Goal: Share content: Share content

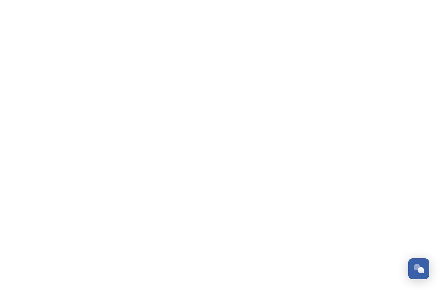
scroll to position [1227, 0]
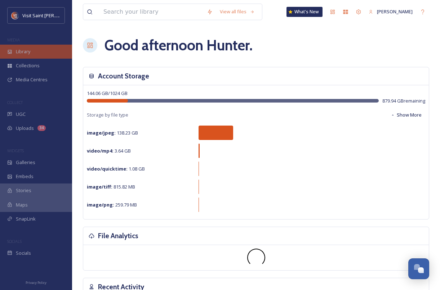
click at [36, 49] on div "Library" at bounding box center [36, 52] width 72 height 14
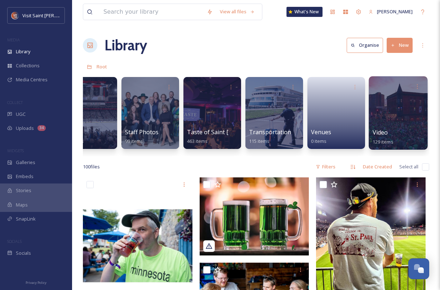
click at [388, 107] on div at bounding box center [398, 112] width 59 height 73
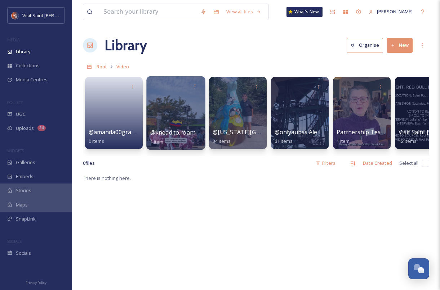
scroll to position [0, 88]
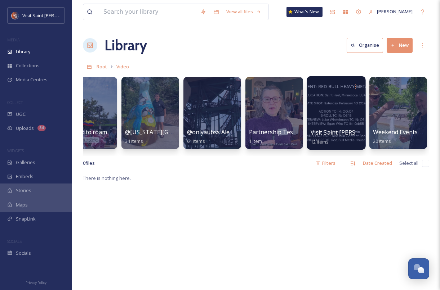
click at [331, 101] on div at bounding box center [336, 112] width 59 height 73
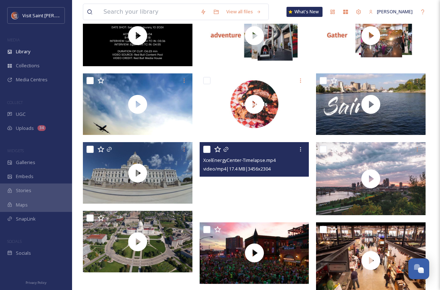
scroll to position [93, 0]
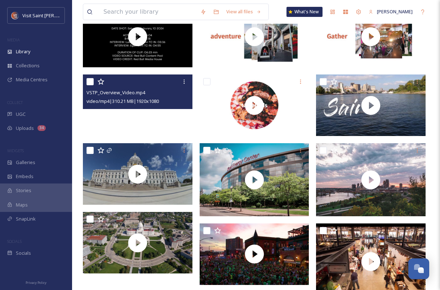
click at [140, 121] on video "VSTP_Overview_Video.mp4" at bounding box center [138, 106] width 110 height 62
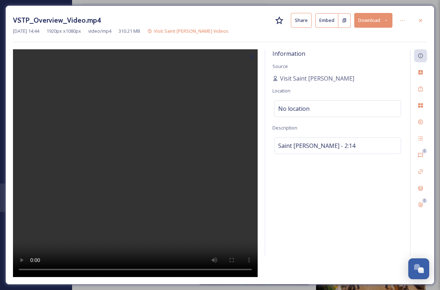
click at [167, 269] on video at bounding box center [135, 163] width 245 height 228
click at [414, 18] on div at bounding box center [420, 20] width 13 height 13
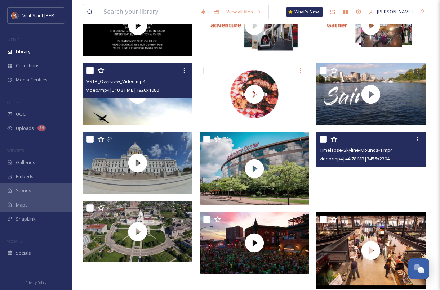
scroll to position [115, 0]
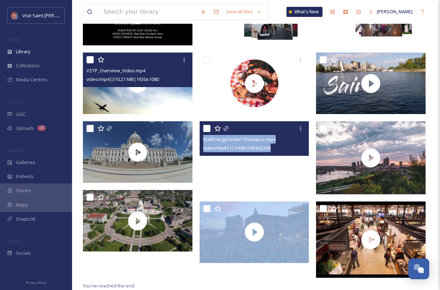
drag, startPoint x: 291, startPoint y: 210, endPoint x: 291, endPoint y: 177, distance: 33.1
click at [291, 177] on div "XcelEnergyCenter-Timelapse.mp4 video/mp4 | 17.4 MB | 3456 x 2304" at bounding box center [256, 133] width 113 height 298
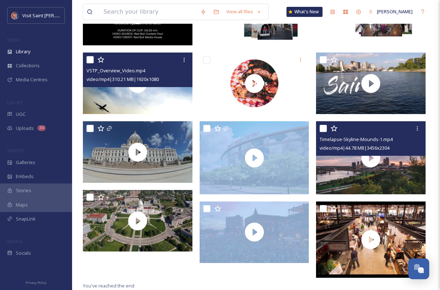
scroll to position [0, 0]
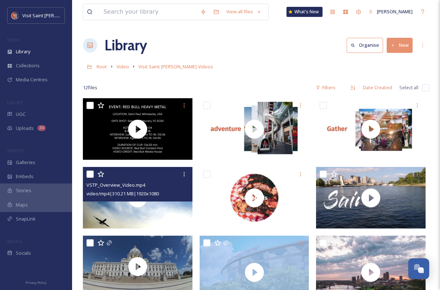
click at [401, 48] on button "New" at bounding box center [400, 45] width 26 height 15
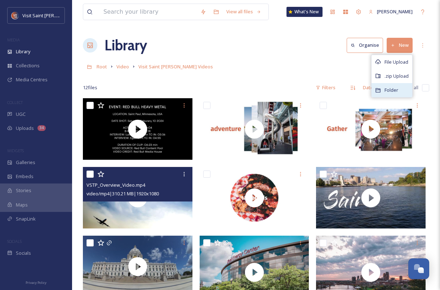
click at [392, 87] on span "Folder" at bounding box center [391, 90] width 14 height 7
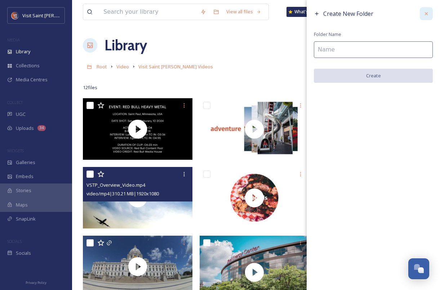
click at [426, 15] on icon at bounding box center [426, 14] width 6 height 6
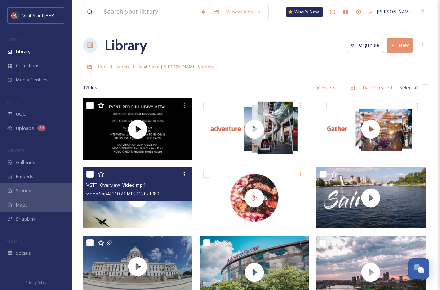
click at [394, 46] on icon at bounding box center [393, 45] width 5 height 5
click at [384, 60] on div "File Upload" at bounding box center [391, 62] width 41 height 14
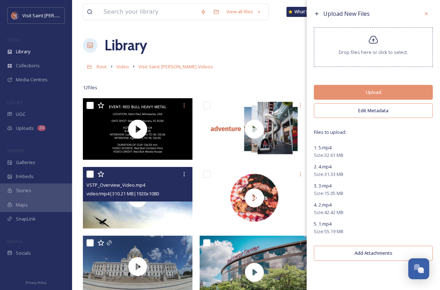
click at [373, 116] on button "Edit Metadata" at bounding box center [373, 110] width 119 height 15
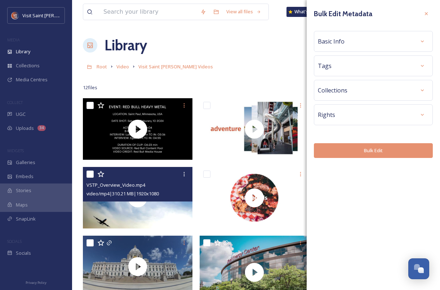
click at [395, 43] on div "Basic Info" at bounding box center [373, 41] width 111 height 13
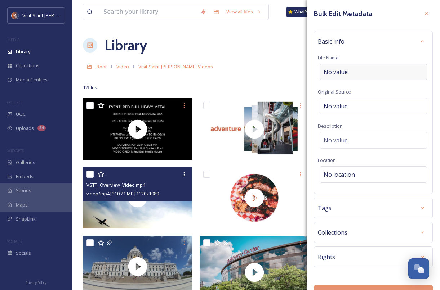
click at [349, 70] on div "No value." at bounding box center [373, 72] width 107 height 17
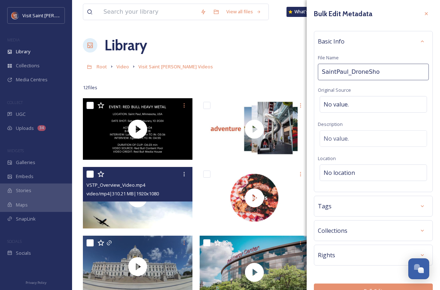
type input "SaintPaul_DroneShot"
click at [360, 56] on div "Basic Info File Name SaintPaul_DroneShot Original Source No value. Description …" at bounding box center [373, 111] width 119 height 161
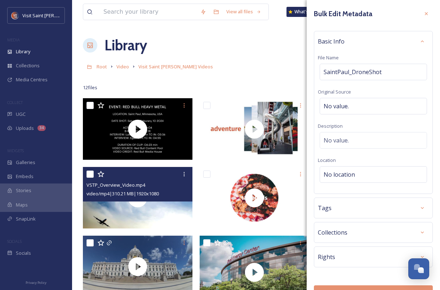
click at [403, 46] on div "Basic Info" at bounding box center [373, 41] width 111 height 13
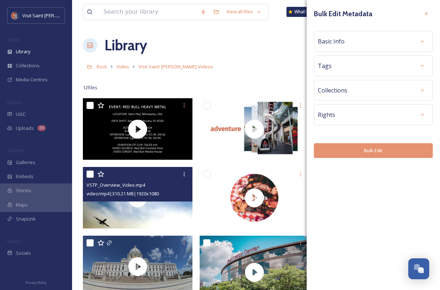
click at [406, 114] on div "Rights" at bounding box center [373, 114] width 111 height 13
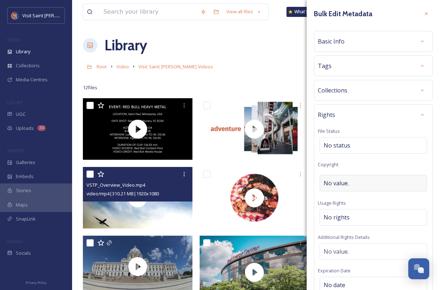
click at [387, 180] on div "No value." at bounding box center [373, 183] width 107 height 17
type input "C"
type input "Visit Saint [PERSON_NAME]"
click at [392, 129] on div "Rights File Status No status Copyright Visit [GEOGRAPHIC_DATA][PERSON_NAME] Usa…" at bounding box center [373, 218] width 119 height 229
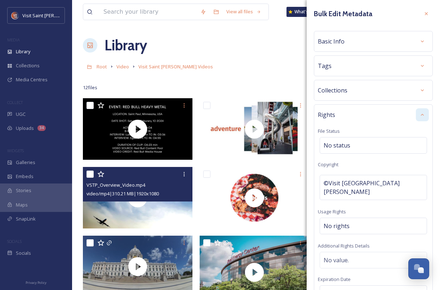
click at [418, 112] on div at bounding box center [422, 114] width 13 height 13
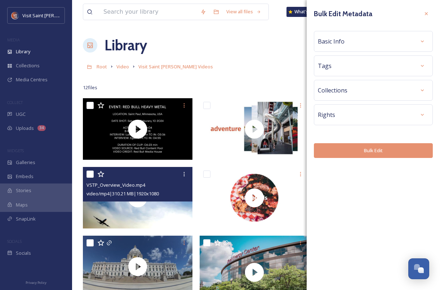
click at [396, 153] on button "Bulk Edit" at bounding box center [373, 150] width 119 height 15
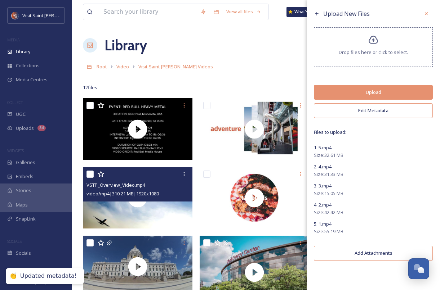
click at [398, 96] on button "Upload" at bounding box center [373, 92] width 119 height 15
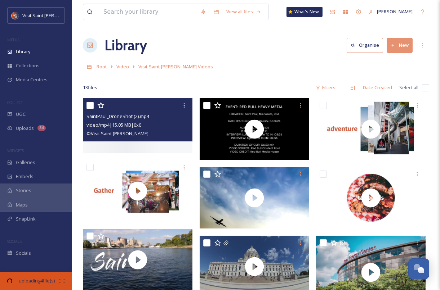
click at [167, 152] on div at bounding box center [138, 125] width 110 height 55
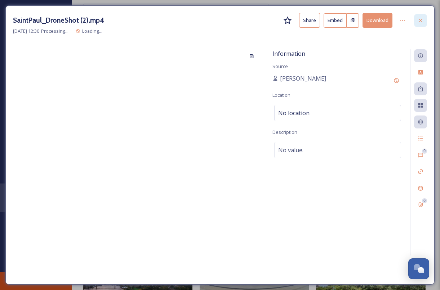
click at [419, 19] on icon at bounding box center [421, 21] width 6 height 6
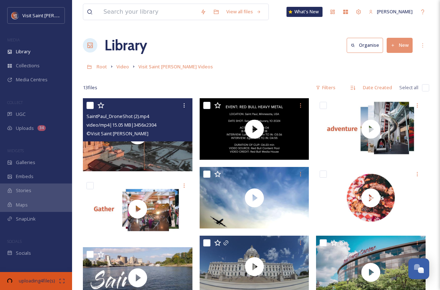
click at [242, 67] on div "Root Video Visit Saint [PERSON_NAME] Videos" at bounding box center [256, 67] width 346 height 14
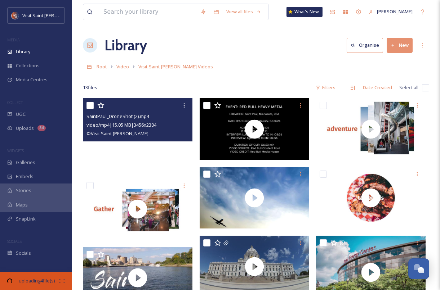
click at [139, 160] on video "SaintPaul_DroneShot (2).mp4" at bounding box center [138, 134] width 110 height 73
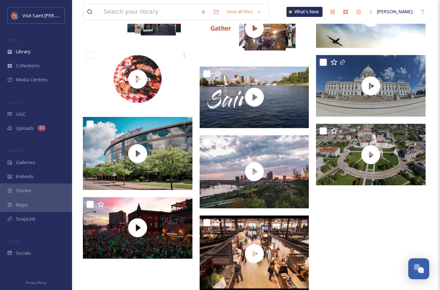
scroll to position [243, 0]
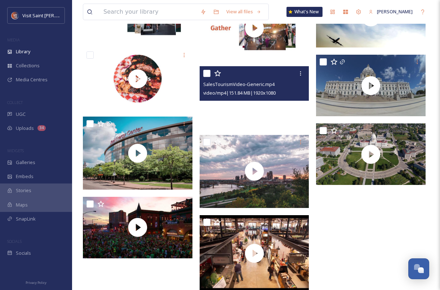
click at [240, 128] on video "SalesTourismVideo-Generic.mp4" at bounding box center [255, 97] width 110 height 62
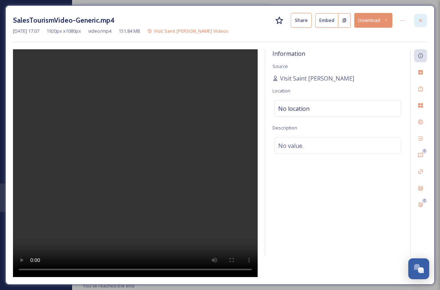
click at [421, 23] on icon at bounding box center [421, 21] width 6 height 6
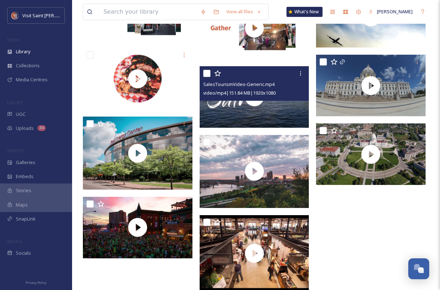
click at [353, 268] on div at bounding box center [372, 75] width 113 height 440
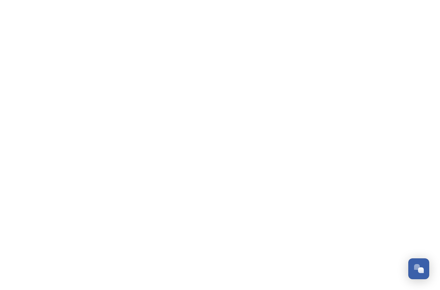
scroll to position [1227, 0]
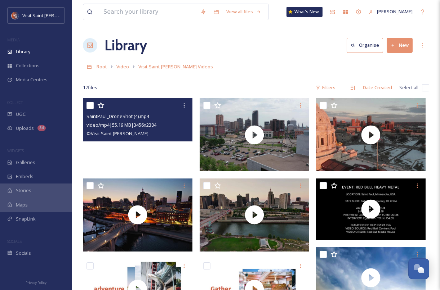
click at [108, 149] on video "SaintPaul_DroneShot (4).mp4" at bounding box center [138, 134] width 110 height 73
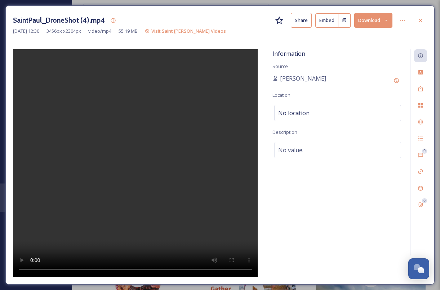
click at [427, 22] on div "SaintPaul_DroneShot (4).mp4 Share Embed Download Oct 03 2025 12:30 3456 px x 23…" at bounding box center [219, 145] width 429 height 280
click at [422, 21] on icon at bounding box center [421, 21] width 6 height 6
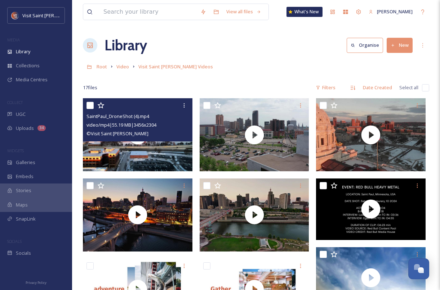
click at [90, 106] on input "checkbox" at bounding box center [89, 105] width 7 height 7
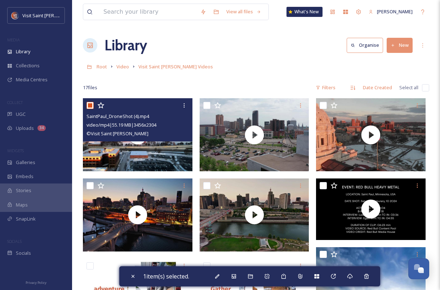
click at [86, 107] on input "checkbox" at bounding box center [89, 105] width 7 height 7
checkbox input "false"
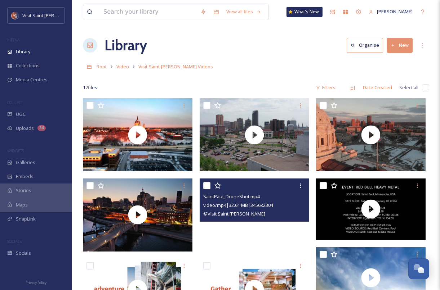
click at [218, 234] on video "SaintPaul_DroneShot.mp4" at bounding box center [255, 215] width 110 height 73
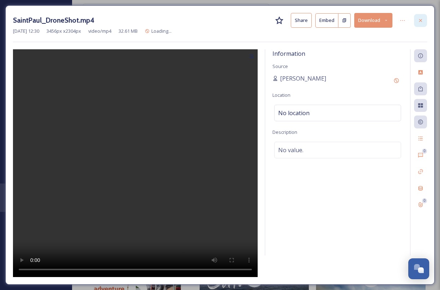
click at [425, 25] on div at bounding box center [420, 20] width 13 height 13
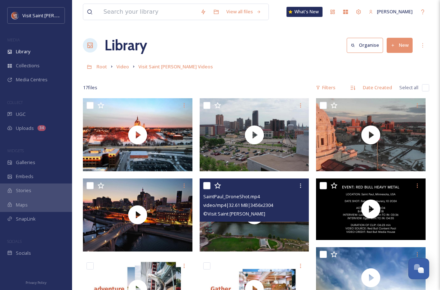
click at [281, 84] on div "17 file s Filters Date Created Select all" at bounding box center [256, 88] width 346 height 14
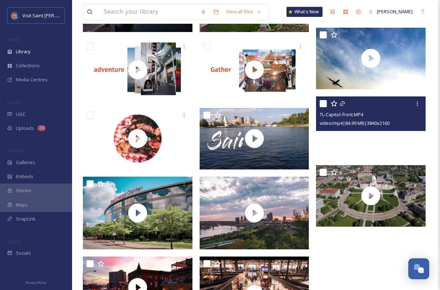
scroll to position [220, 0]
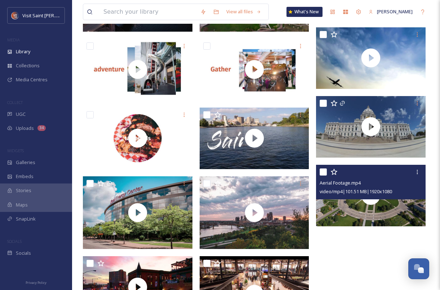
click at [324, 170] on input "checkbox" at bounding box center [323, 172] width 7 height 7
checkbox input "true"
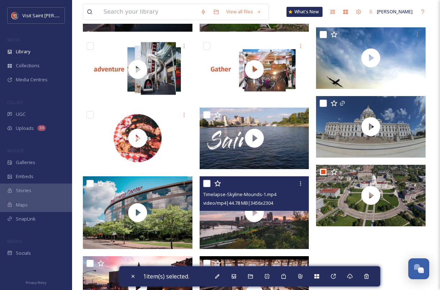
click at [207, 185] on input "checkbox" at bounding box center [206, 183] width 7 height 7
checkbox input "true"
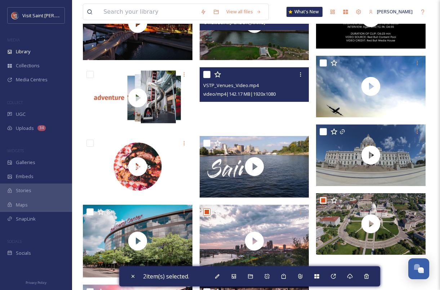
scroll to position [201, 0]
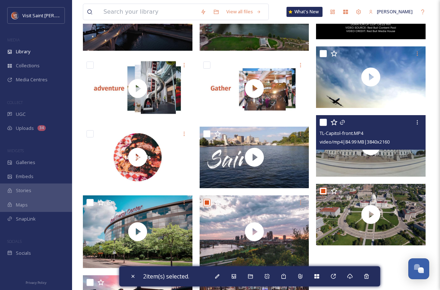
click at [324, 123] on input "checkbox" at bounding box center [323, 122] width 7 height 7
checkbox input "true"
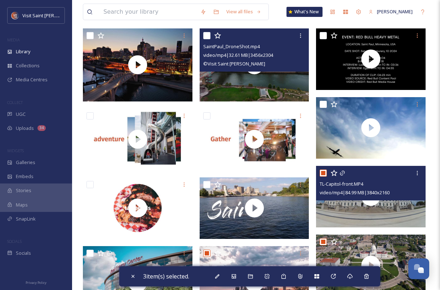
scroll to position [106, 0]
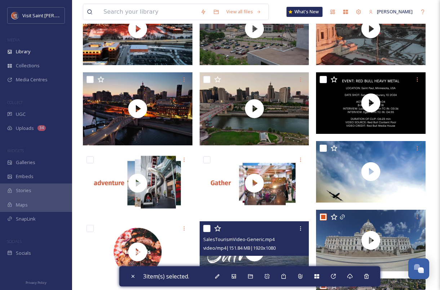
click at [207, 229] on input "checkbox" at bounding box center [206, 228] width 7 height 7
checkbox input "true"
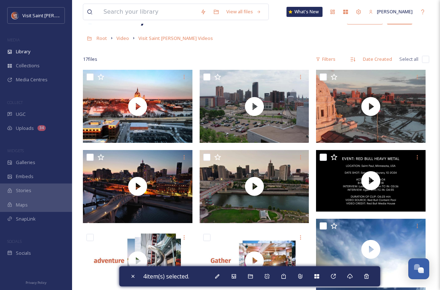
scroll to position [0, 0]
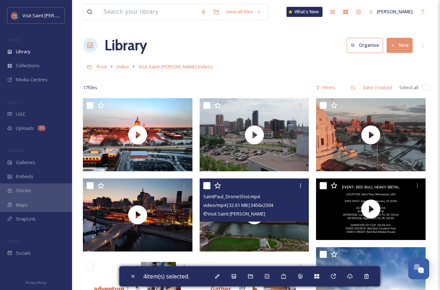
click at [204, 186] on input "checkbox" at bounding box center [206, 185] width 7 height 7
checkbox input "true"
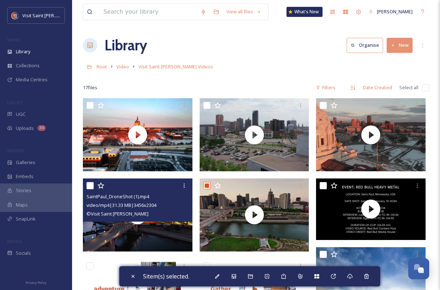
click at [90, 186] on input "checkbox" at bounding box center [89, 185] width 7 height 7
checkbox input "true"
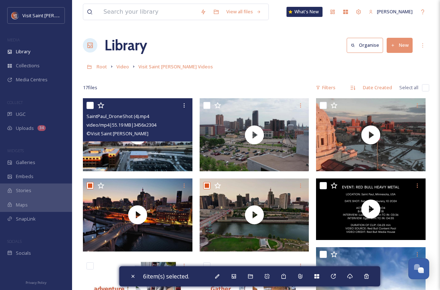
click at [91, 102] on input "checkbox" at bounding box center [89, 105] width 7 height 7
checkbox input "true"
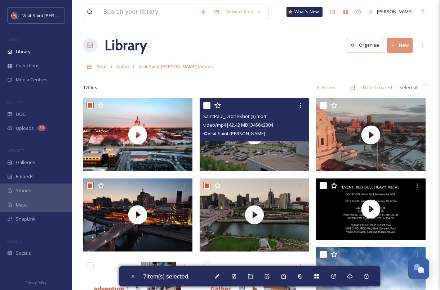
click at [208, 106] on input "checkbox" at bounding box center [206, 105] width 7 height 7
checkbox input "true"
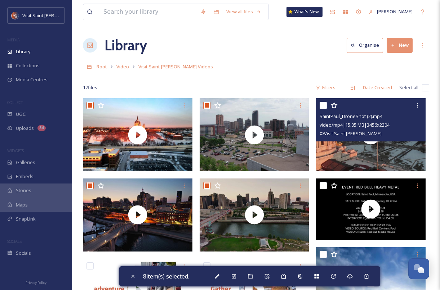
click at [322, 105] on input "checkbox" at bounding box center [323, 105] width 7 height 7
checkbox input "true"
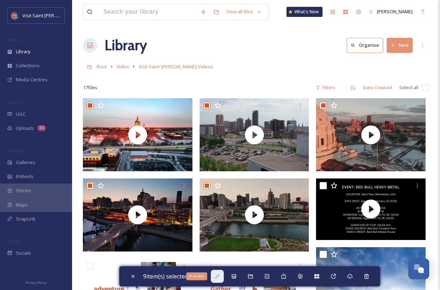
click at [224, 278] on div "Bulk Edit" at bounding box center [217, 276] width 13 height 13
click at [253, 85] on div "17 file s Filters Date Created Select all" at bounding box center [256, 88] width 346 height 14
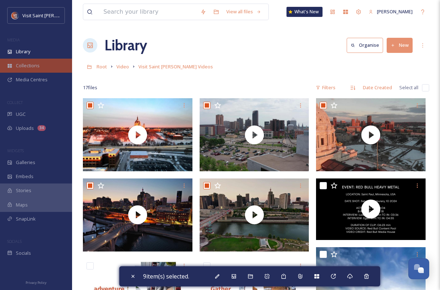
click at [36, 67] on span "Collections" at bounding box center [28, 65] width 24 height 7
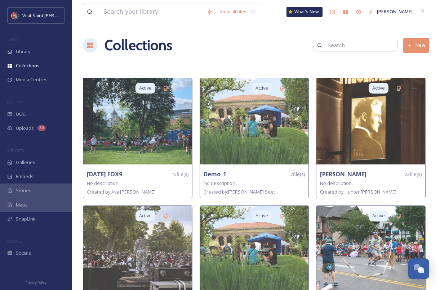
click at [419, 45] on button "New" at bounding box center [416, 45] width 26 height 15
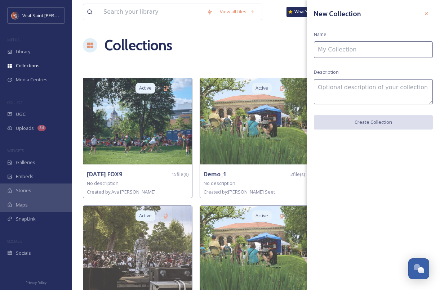
click at [414, 46] on input at bounding box center [373, 49] width 119 height 17
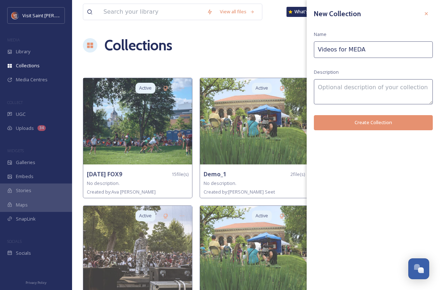
type input "Videos for MEDA"
click at [389, 116] on button "Create Collection" at bounding box center [373, 122] width 119 height 15
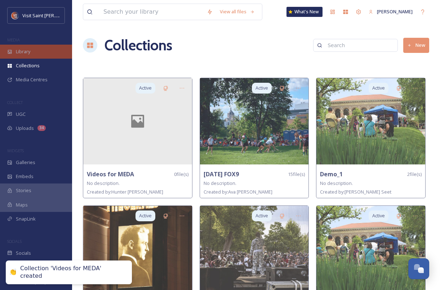
click at [10, 53] on icon at bounding box center [9, 51] width 5 height 5
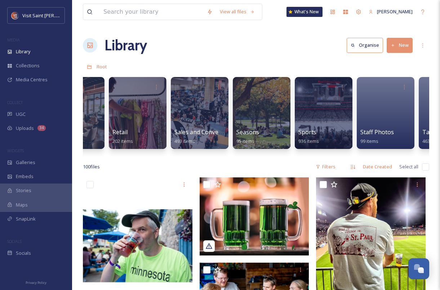
scroll to position [0, 1203]
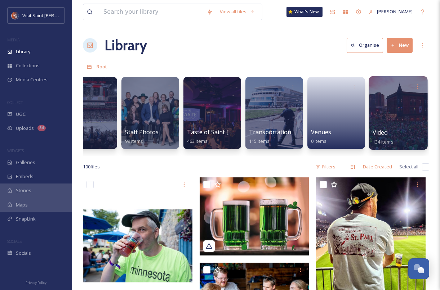
click at [384, 123] on div at bounding box center [398, 112] width 59 height 73
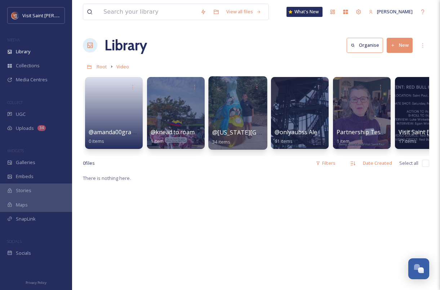
scroll to position [0, 88]
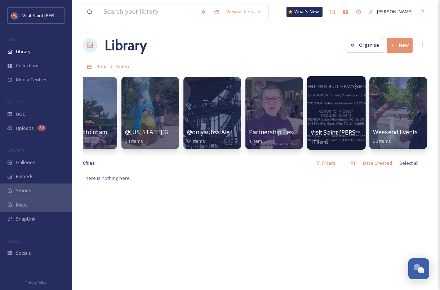
click at [314, 107] on div at bounding box center [336, 112] width 59 height 73
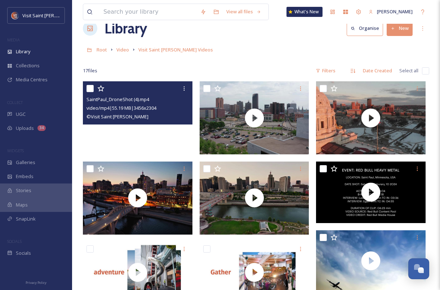
scroll to position [28, 0]
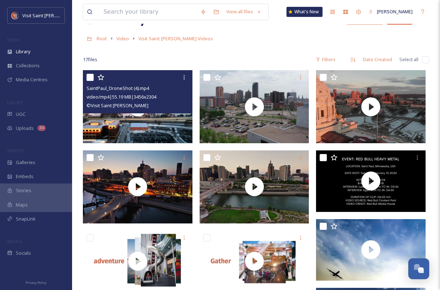
click at [93, 75] on input "checkbox" at bounding box center [89, 77] width 7 height 7
checkbox input "true"
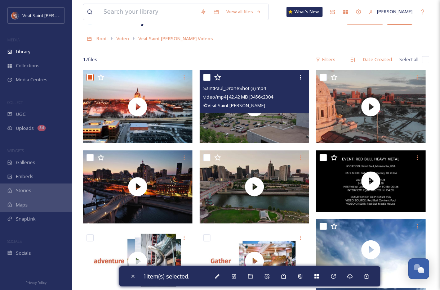
click at [207, 80] on input "checkbox" at bounding box center [206, 77] width 7 height 7
checkbox input "true"
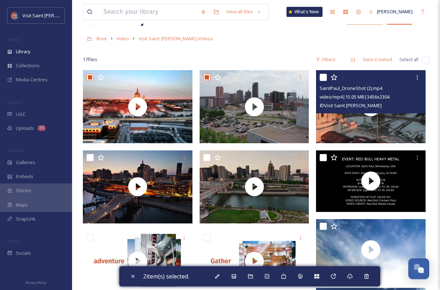
click at [325, 77] on input "checkbox" at bounding box center [323, 77] width 7 height 7
checkbox input "true"
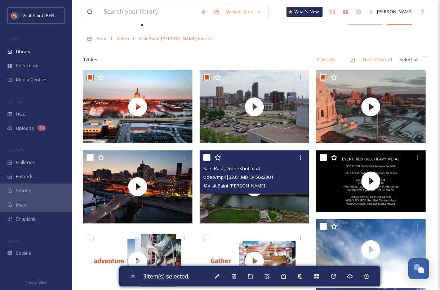
click at [206, 156] on input "checkbox" at bounding box center [206, 157] width 7 height 7
checkbox input "true"
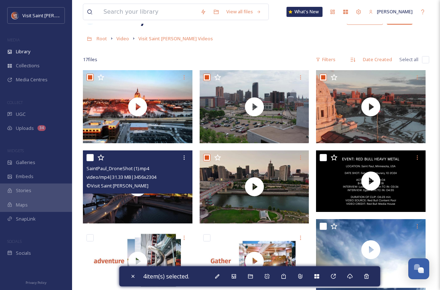
click at [92, 156] on input "checkbox" at bounding box center [89, 157] width 7 height 7
checkbox input "true"
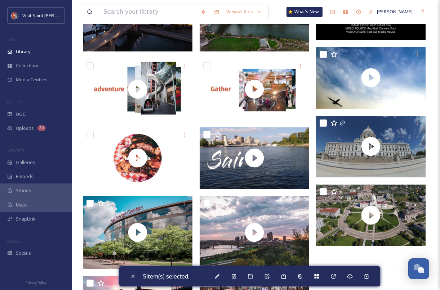
scroll to position [216, 0]
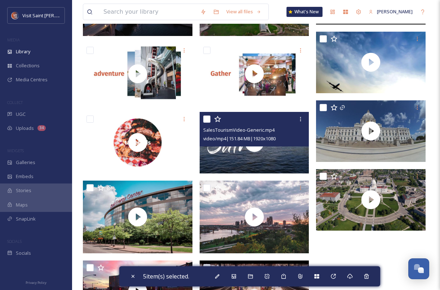
click at [209, 119] on input "checkbox" at bounding box center [206, 119] width 7 height 7
checkbox input "true"
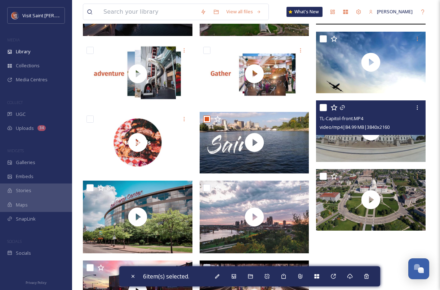
click at [322, 107] on input "checkbox" at bounding box center [323, 107] width 7 height 7
checkbox input "true"
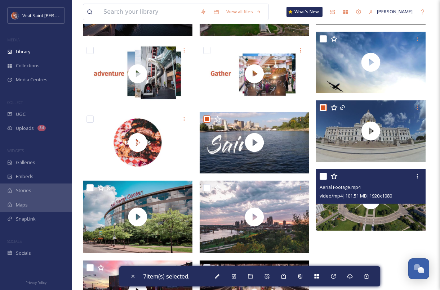
click at [321, 177] on input "checkbox" at bounding box center [323, 176] width 7 height 7
checkbox input "true"
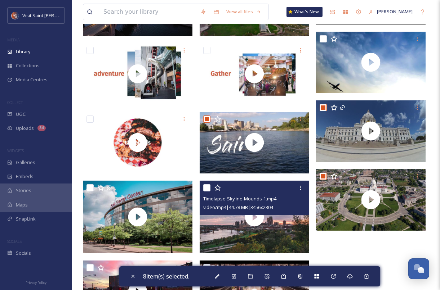
click at [208, 188] on input "checkbox" at bounding box center [206, 187] width 7 height 7
checkbox input "true"
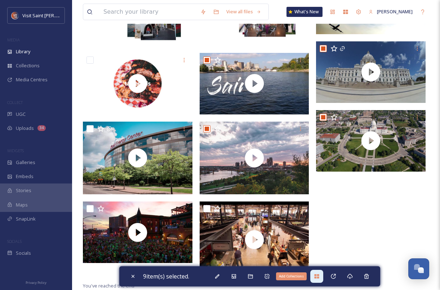
click at [318, 277] on icon at bounding box center [317, 277] width 6 height 6
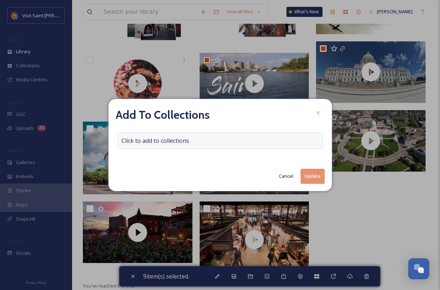
click at [234, 145] on div "Click to add to collections" at bounding box center [219, 141] width 205 height 17
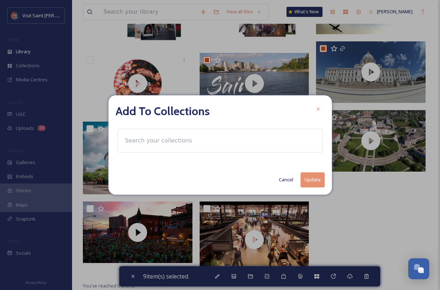
click at [230, 142] on div at bounding box center [219, 141] width 205 height 24
click at [200, 144] on div at bounding box center [219, 141] width 205 height 24
click at [167, 147] on input at bounding box center [160, 141] width 79 height 16
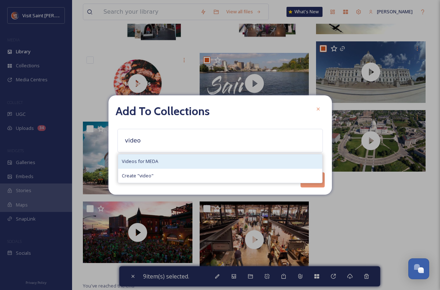
type input "video"
click at [167, 164] on div "Videos for MEDA" at bounding box center [220, 162] width 204 height 14
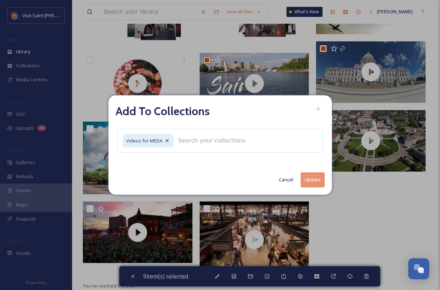
click at [317, 182] on button "Update" at bounding box center [312, 180] width 24 height 15
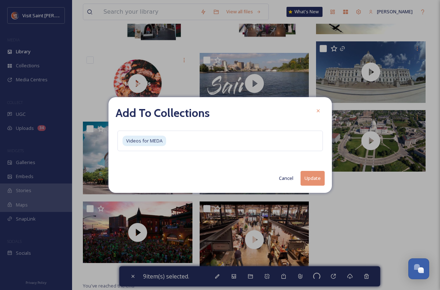
checkbox input "false"
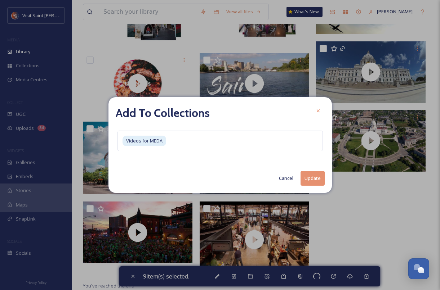
checkbox input "false"
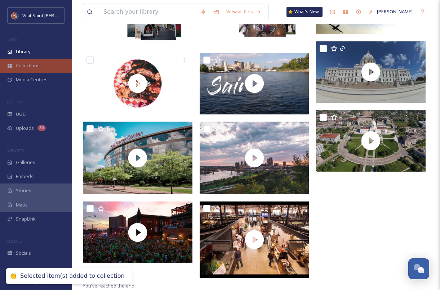
click at [35, 70] on div "Collections" at bounding box center [36, 66] width 72 height 14
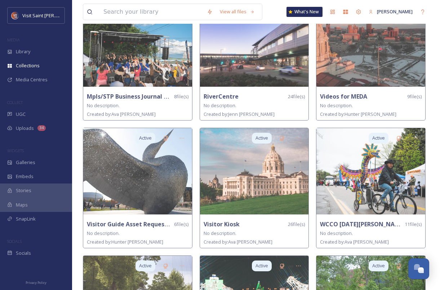
scroll to position [545, 0]
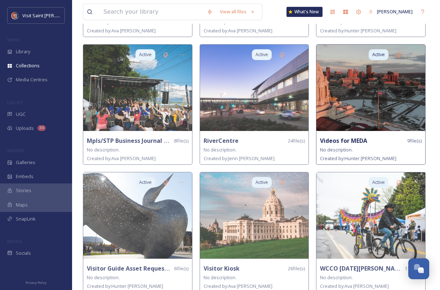
click at [327, 106] on img at bounding box center [370, 88] width 109 height 86
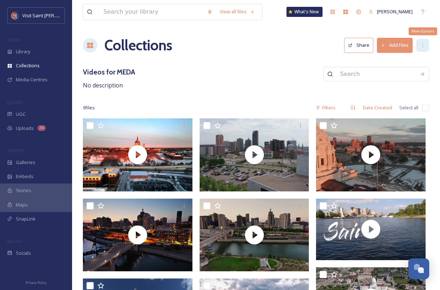
click at [418, 47] on div "More Options" at bounding box center [422, 45] width 13 height 13
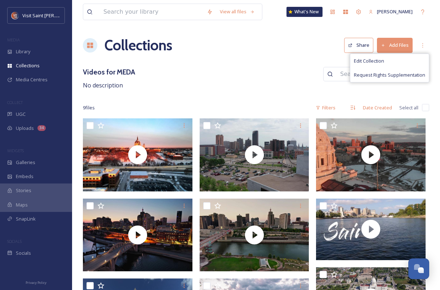
click at [365, 49] on button "Share" at bounding box center [358, 45] width 29 height 15
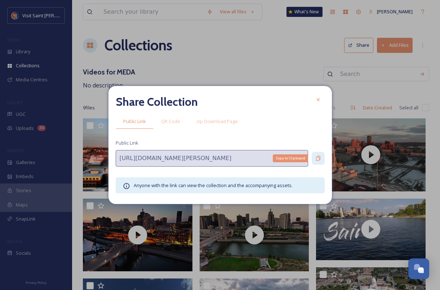
click at [320, 160] on icon at bounding box center [318, 158] width 4 height 5
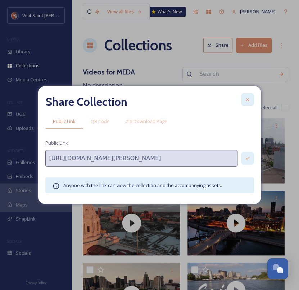
click at [247, 97] on div at bounding box center [247, 99] width 13 height 13
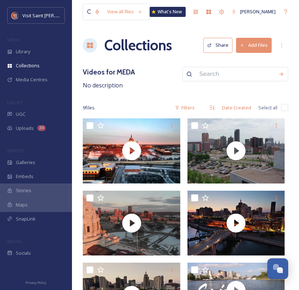
click at [268, 82] on div "Videos for MEDA No description" at bounding box center [186, 78] width 206 height 23
click at [216, 54] on div "Collections Share Add Files" at bounding box center [186, 46] width 206 height 22
click at [227, 37] on div "Collections Share Add Files" at bounding box center [186, 46] width 206 height 22
click at [223, 43] on button "Share" at bounding box center [218, 45] width 29 height 15
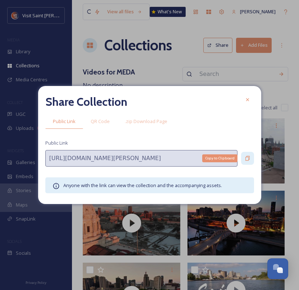
click at [249, 159] on icon at bounding box center [248, 159] width 6 height 6
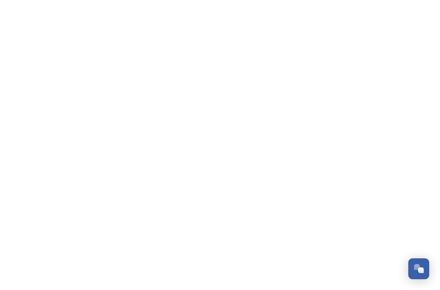
scroll to position [1227, 0]
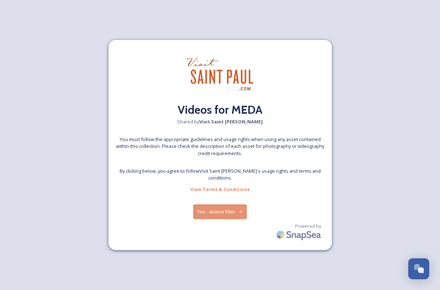
click at [226, 182] on div "Videos for MEDA Shared by Visit Saint [PERSON_NAME] You must follow the appropr…" at bounding box center [219, 145] width 223 height 211
click at [224, 206] on button "Yes - Access Files" at bounding box center [220, 212] width 54 height 15
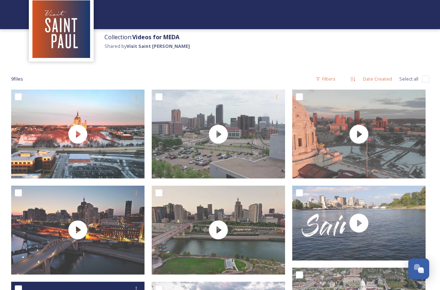
scroll to position [0, 0]
